Goal: Task Accomplishment & Management: Complete application form

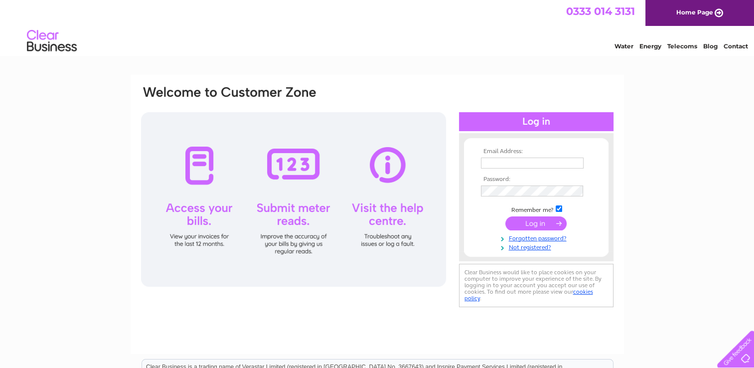
type input "deliziosoweybridge@gmail.com"
click at [519, 222] on input "submit" at bounding box center [535, 223] width 61 height 14
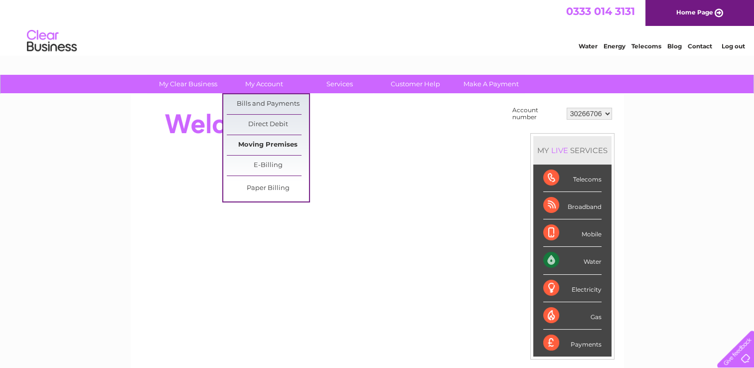
click at [273, 149] on link "Moving Premises" at bounding box center [268, 145] width 82 height 20
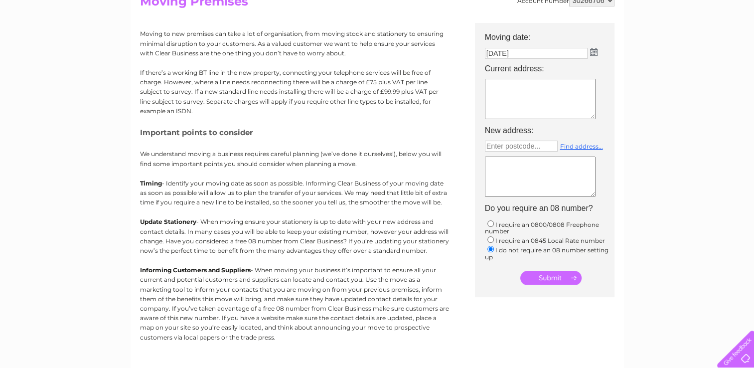
scroll to position [120, 0]
click at [540, 277] on input "submit" at bounding box center [550, 277] width 61 height 14
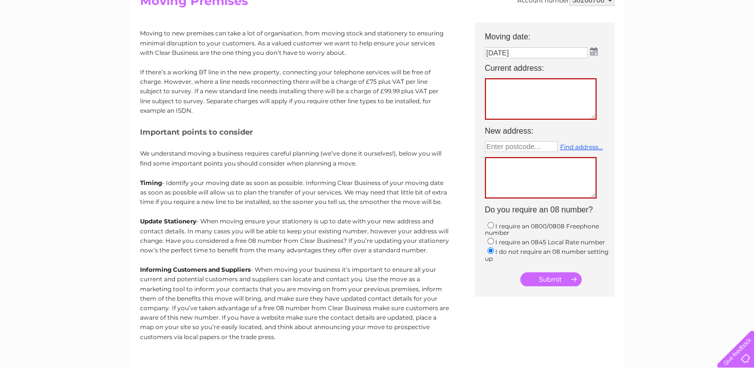
click at [503, 95] on textarea at bounding box center [541, 98] width 112 height 41
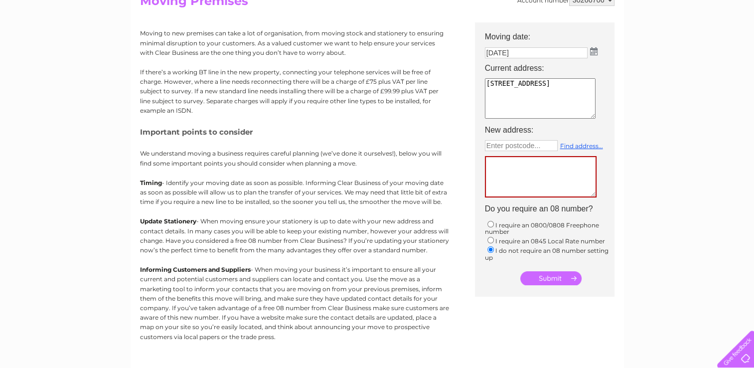
type textarea "87 queens road, weybridge kt139uq"
click at [506, 143] on input "text" at bounding box center [521, 145] width 73 height 11
type input "7"
type input "kt 146lf"
click at [579, 142] on link "Find address..." at bounding box center [581, 145] width 43 height 7
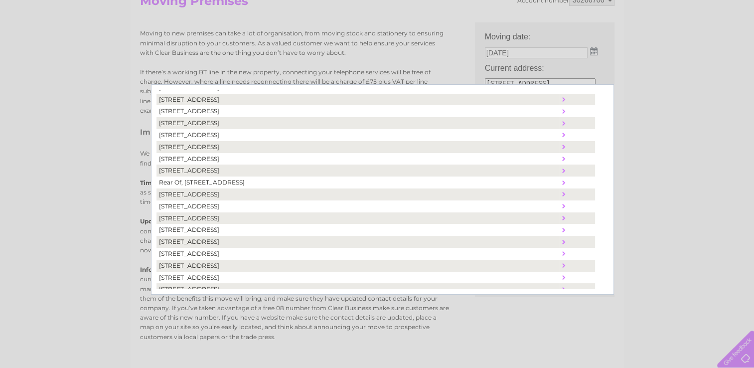
scroll to position [134, 0]
click at [211, 191] on td "71, Old Woking Road, West Byfleet, United Kingdom, KT14 6LF" at bounding box center [358, 193] width 403 height 12
type textarea "71 Old Woking Road West Byfleet United Kingdom KT14 6LF"
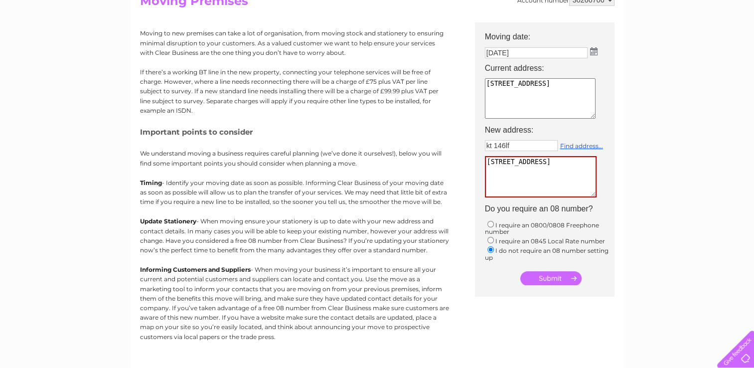
click at [548, 276] on input "submit" at bounding box center [550, 278] width 61 height 14
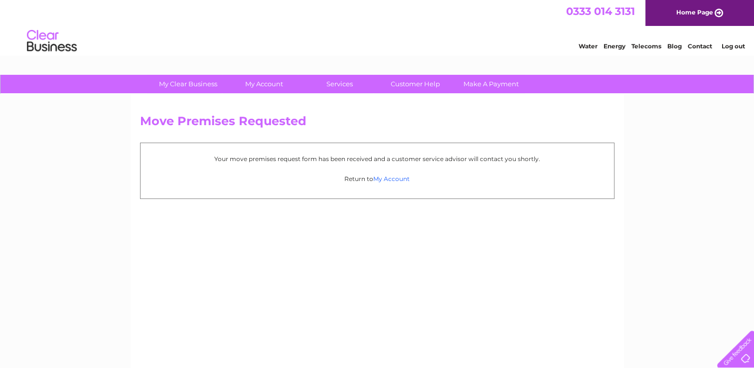
click at [390, 178] on link "My Account" at bounding box center [391, 178] width 36 height 7
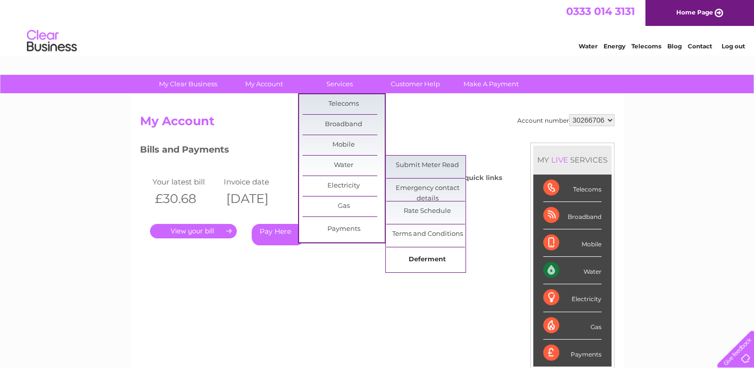
click at [423, 259] on link "Deferment" at bounding box center [427, 260] width 82 height 20
